Goal: Navigation & Orientation: Locate item on page

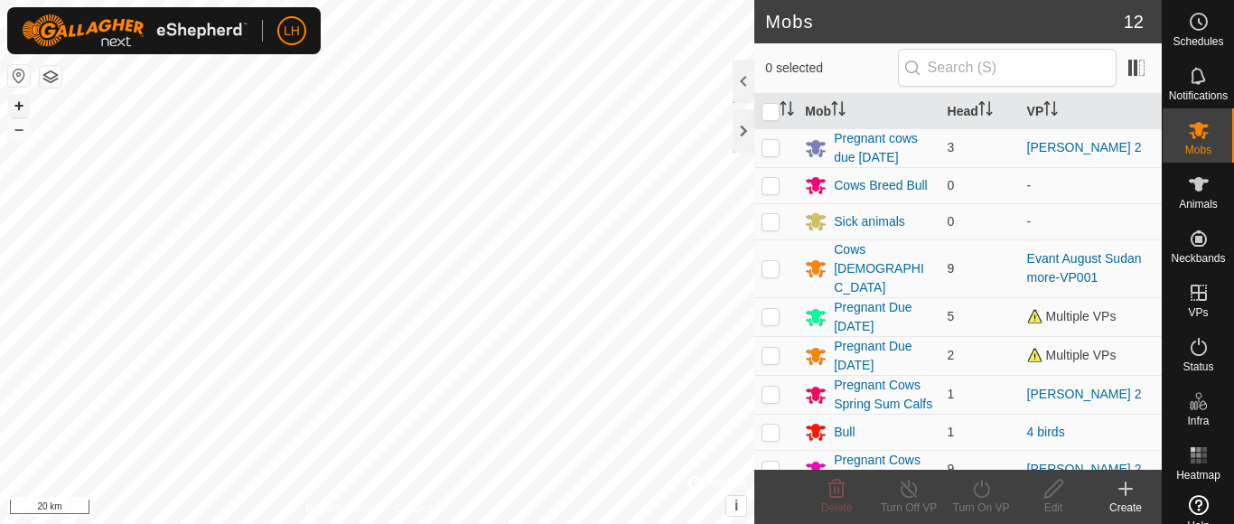
click at [21, 107] on button "+" at bounding box center [19, 106] width 22 height 22
click at [20, 104] on button "+" at bounding box center [19, 106] width 22 height 22
click at [15, 108] on button "+" at bounding box center [19, 106] width 22 height 22
click at [25, 104] on button "+" at bounding box center [19, 106] width 22 height 22
click at [14, 107] on button "+" at bounding box center [19, 106] width 22 height 22
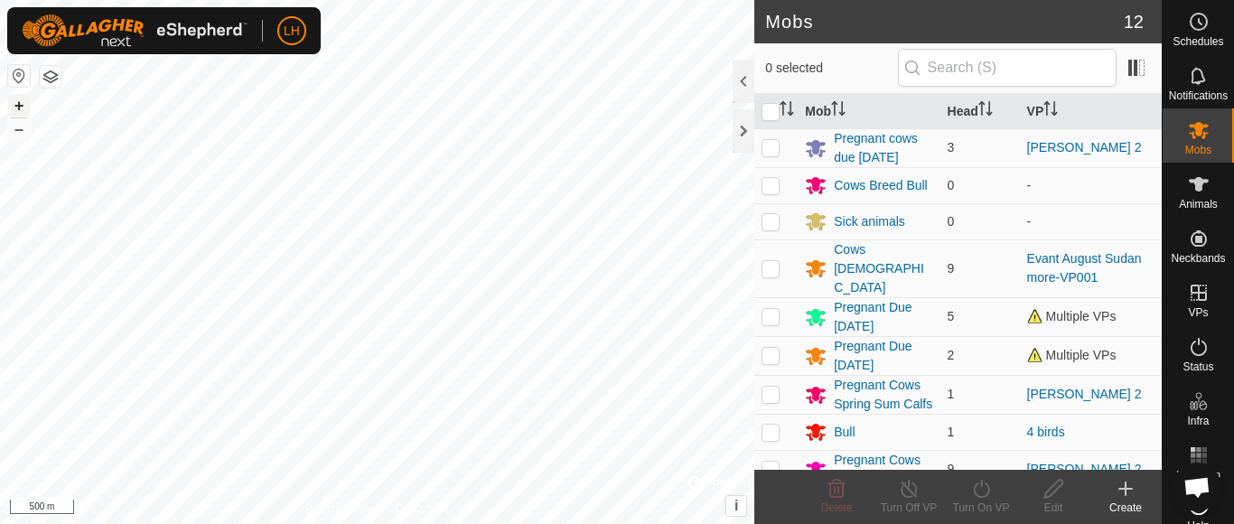
click at [17, 107] on button "+" at bounding box center [19, 106] width 22 height 22
click at [13, 107] on button "+" at bounding box center [19, 106] width 22 height 22
click at [18, 105] on button "+" at bounding box center [19, 106] width 22 height 22
click at [14, 107] on button "+" at bounding box center [19, 106] width 22 height 22
